Goal: Task Accomplishment & Management: Manage account settings

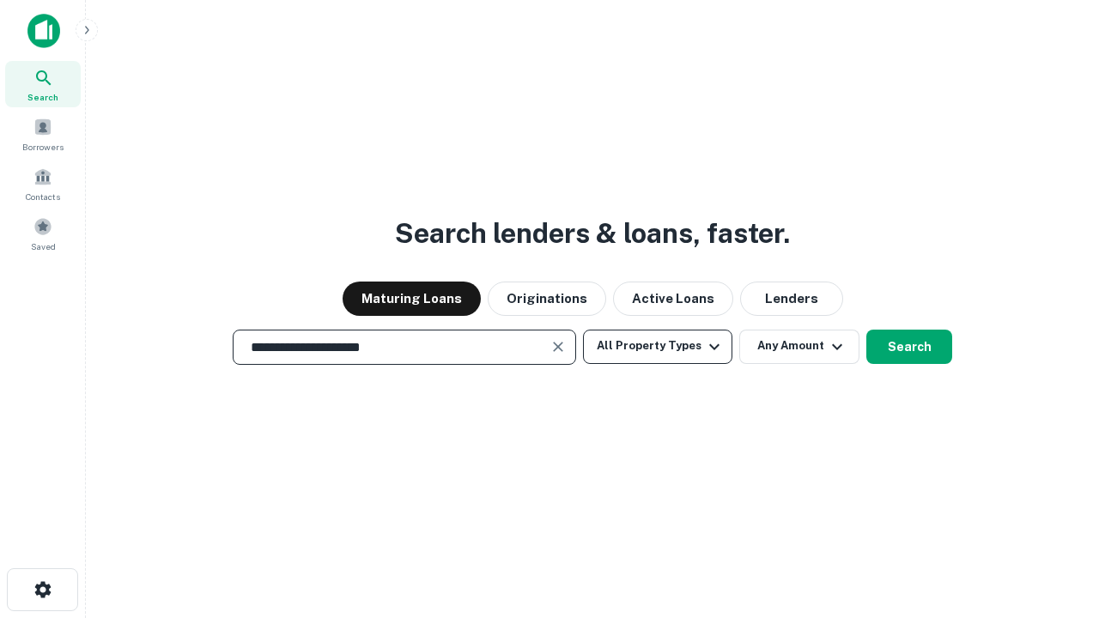
type input "**********"
click at [657, 346] on button "All Property Types" at bounding box center [657, 347] width 149 height 34
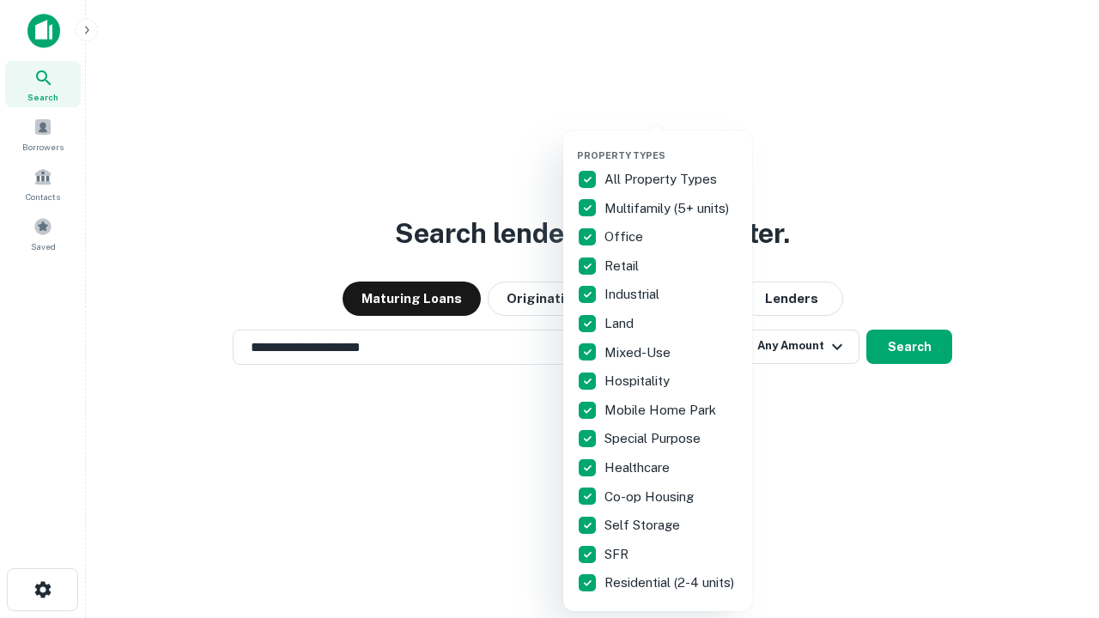
click at [671, 144] on button "button" at bounding box center [671, 144] width 189 height 1
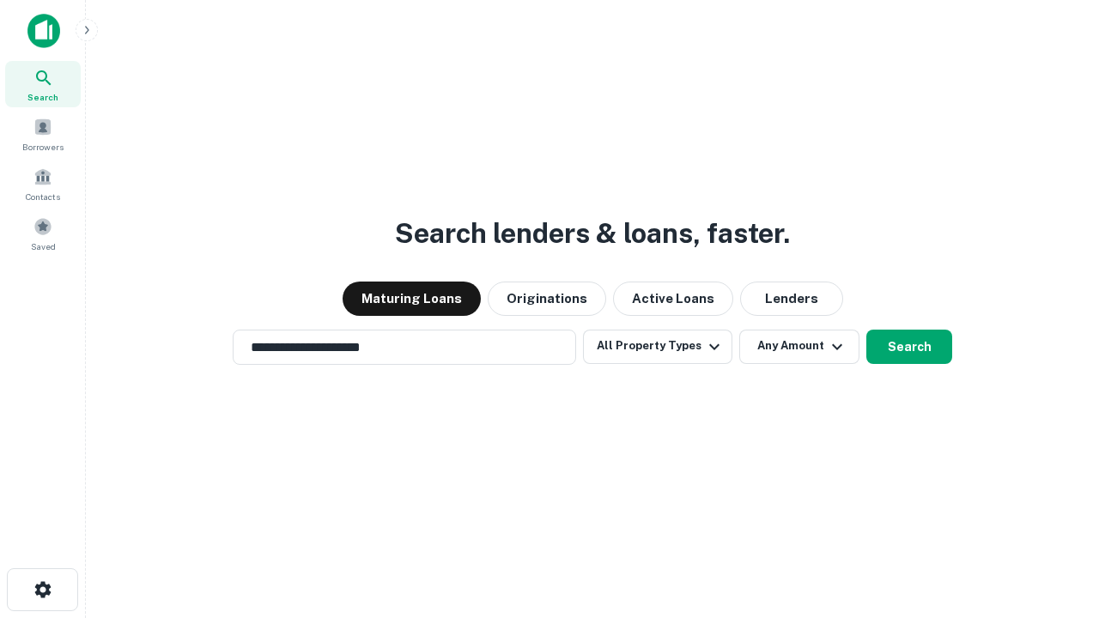
scroll to position [10, 207]
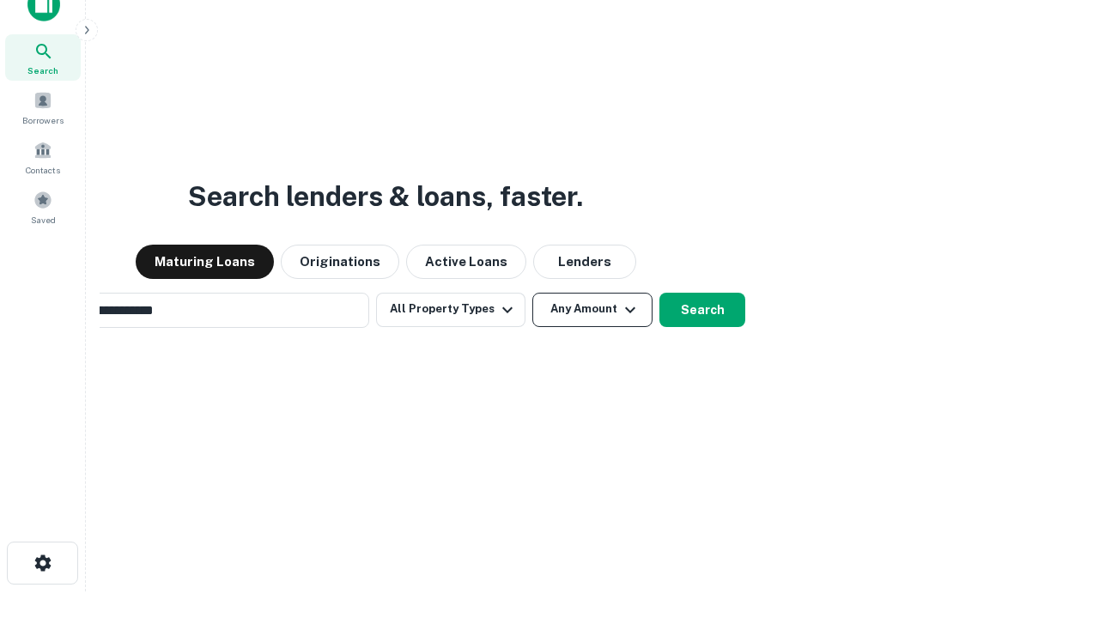
click at [532, 293] on button "Any Amount" at bounding box center [592, 310] width 120 height 34
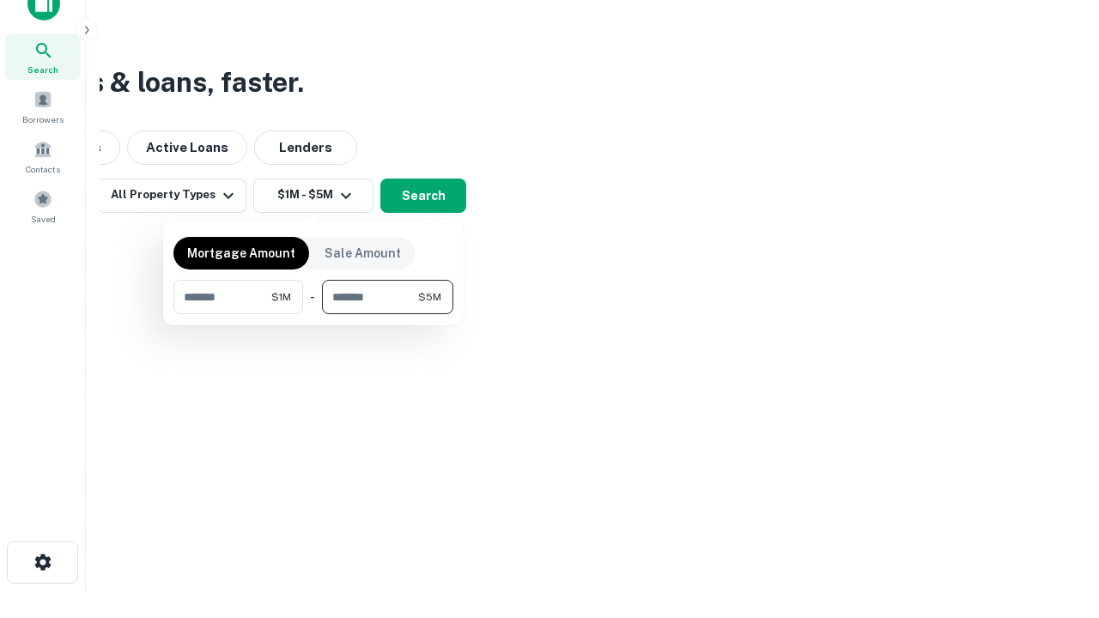
type input "*******"
click at [313, 314] on button "button" at bounding box center [313, 314] width 280 height 1
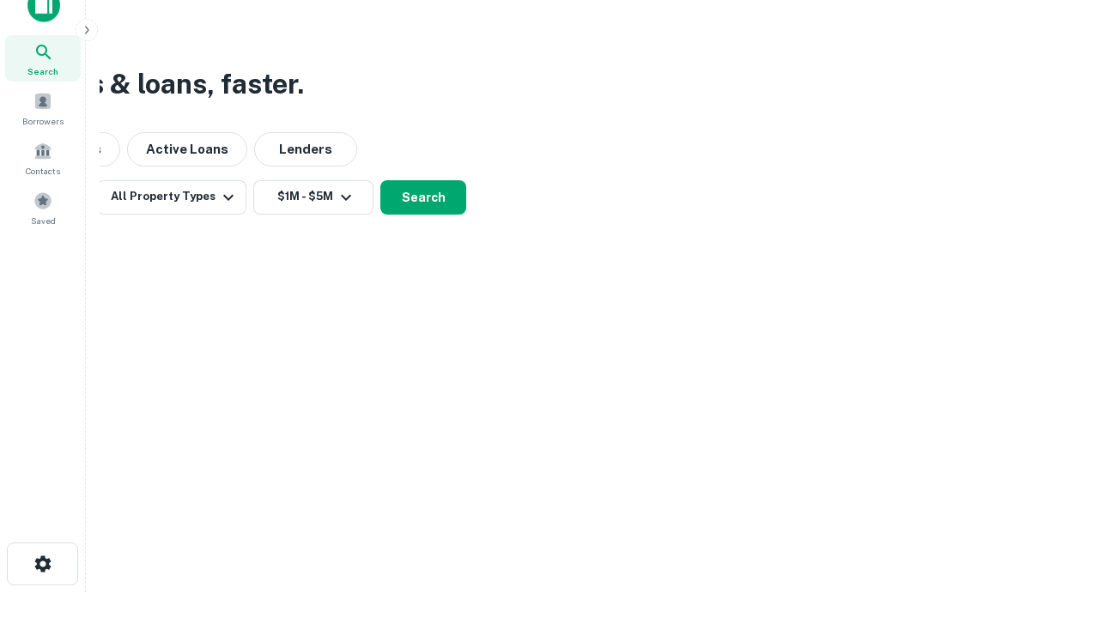
scroll to position [10, 317]
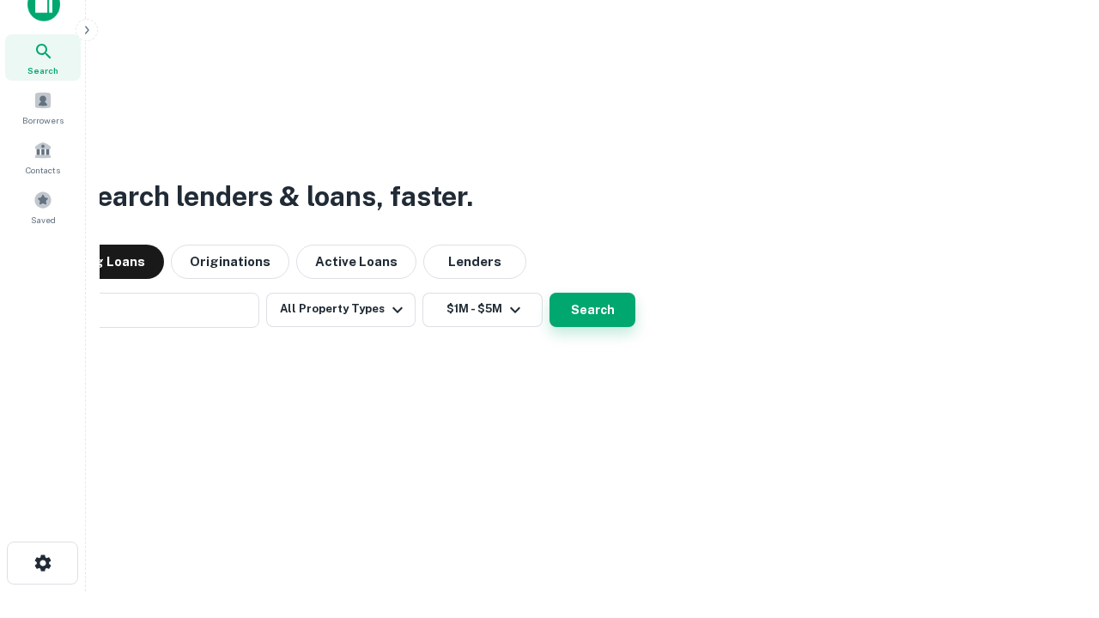
click at [549, 293] on button "Search" at bounding box center [592, 310] width 86 height 34
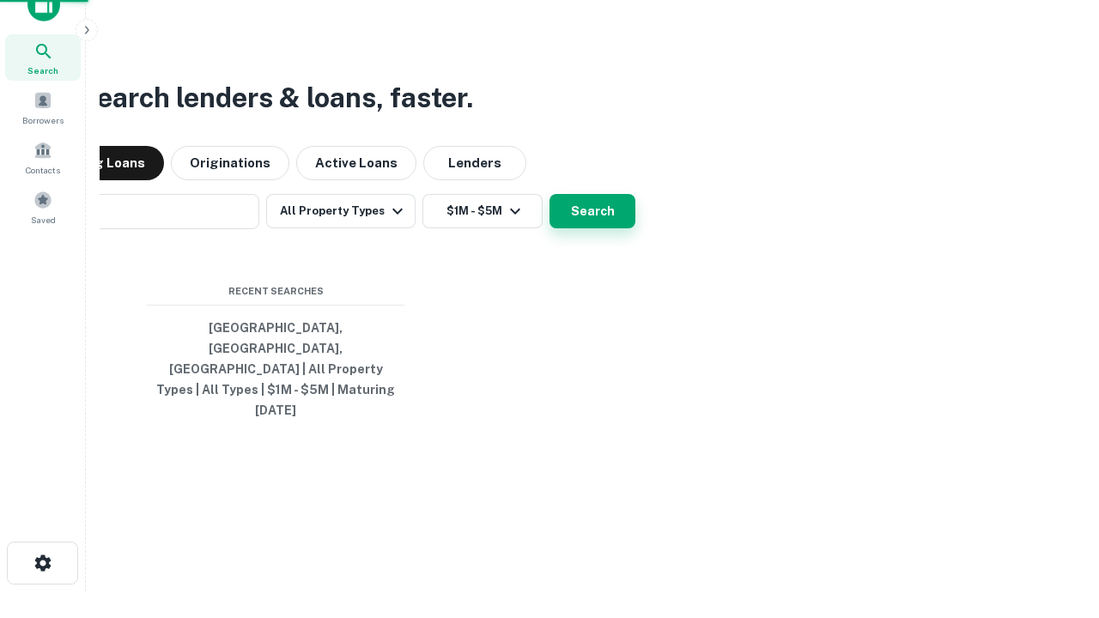
scroll to position [45, 486]
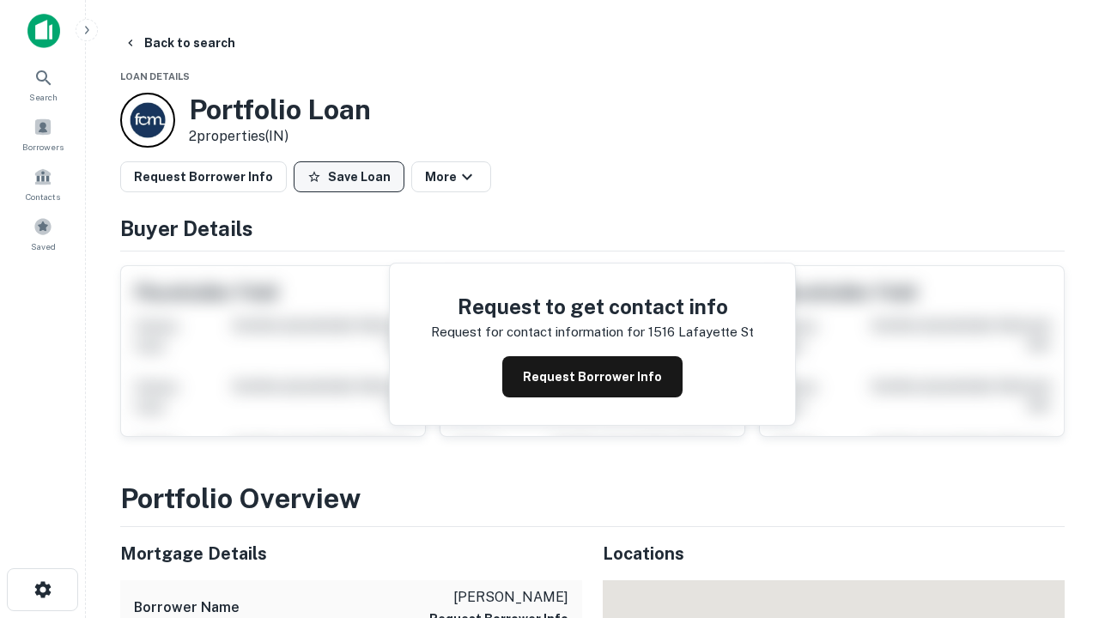
click at [348, 177] on button "Save Loan" at bounding box center [349, 176] width 111 height 31
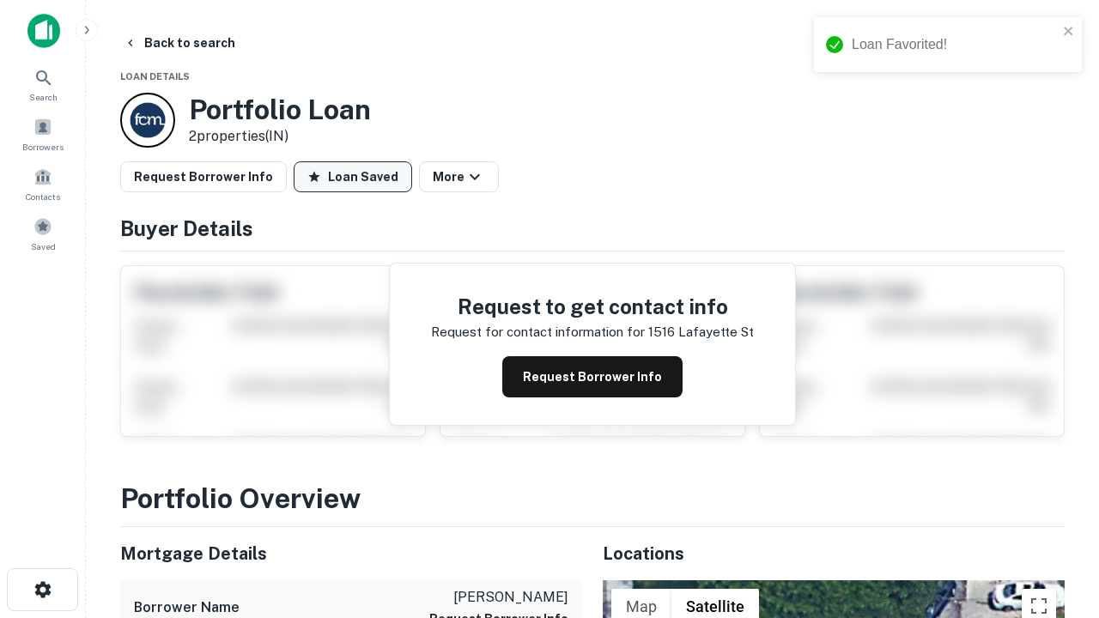
click at [353, 177] on button "Loan Saved" at bounding box center [353, 176] width 118 height 31
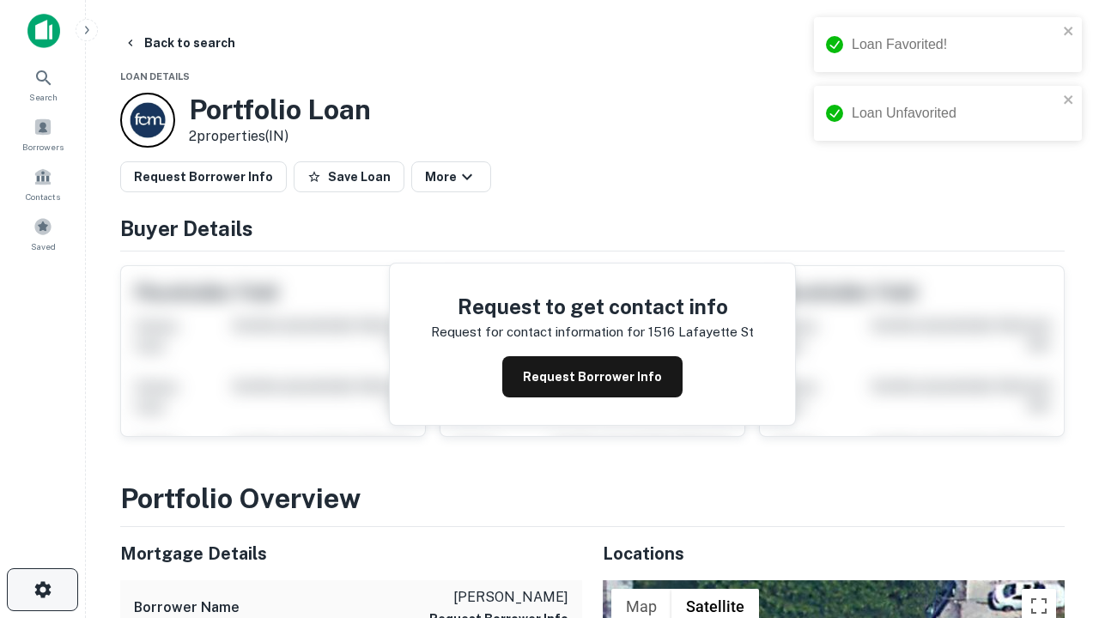
click at [42, 590] on icon "button" at bounding box center [43, 589] width 21 height 21
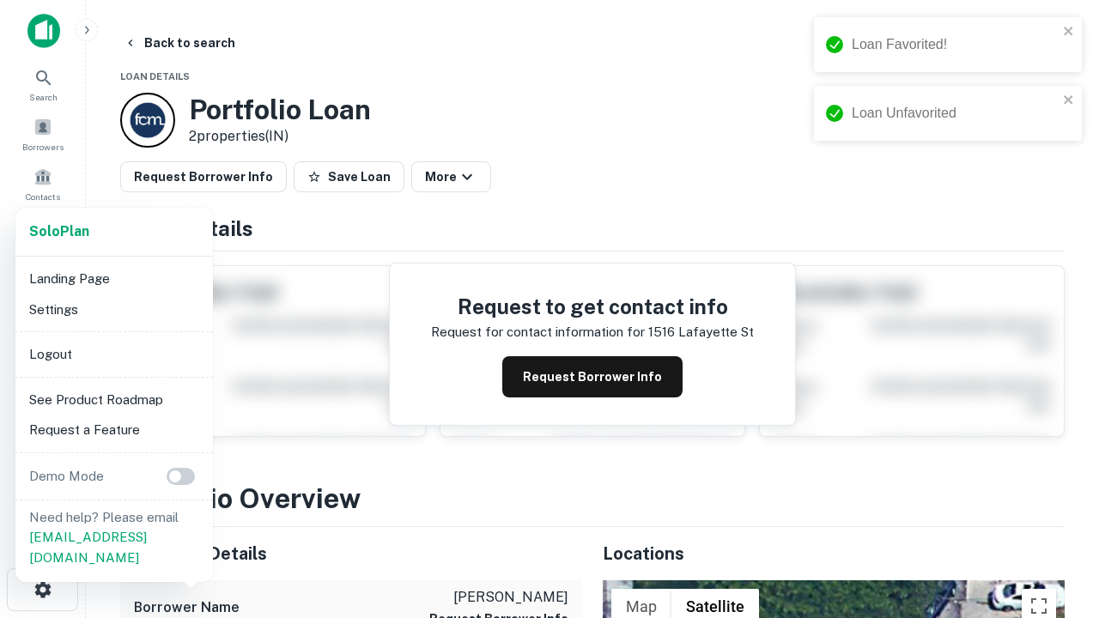
click at [113, 354] on li "Logout" at bounding box center [114, 354] width 184 height 31
